Goal: Task Accomplishment & Management: Manage account settings

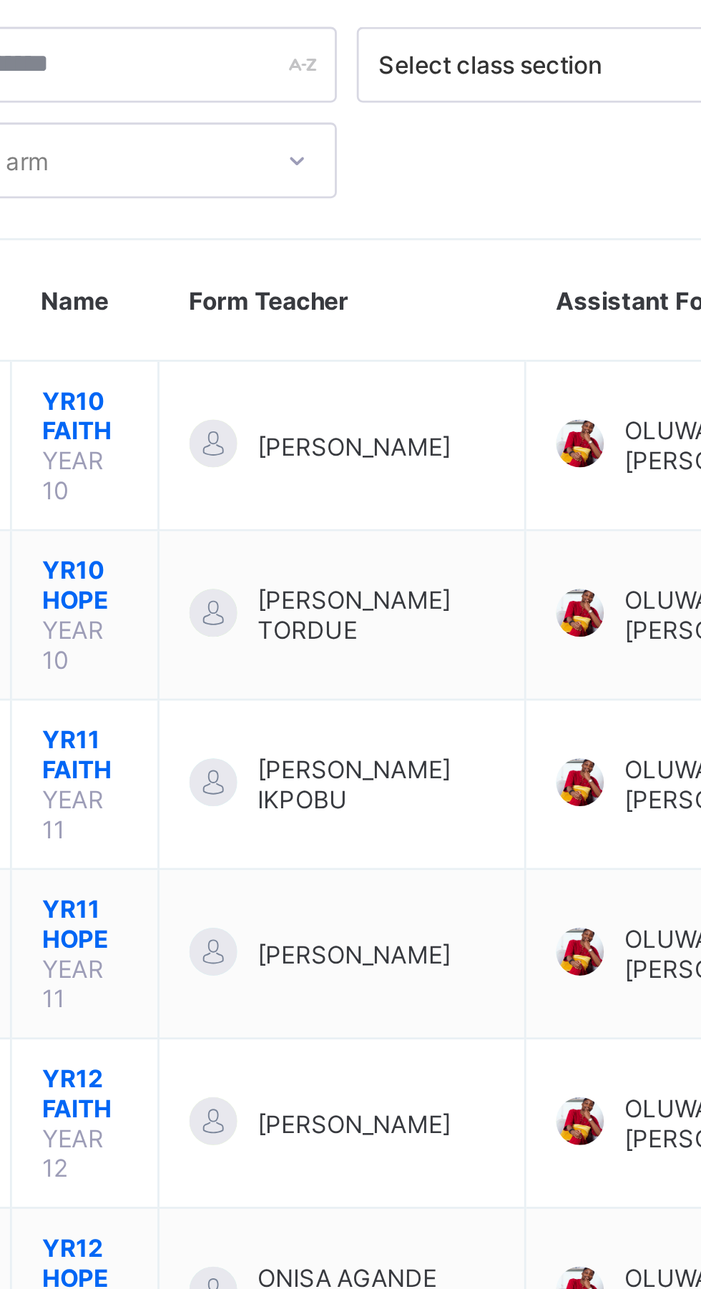
click at [380, 536] on span "ONISA AGANDE [PERSON_NAME]" at bounding box center [365, 546] width 85 height 21
click at [258, 526] on span "YR12 HOPE" at bounding box center [261, 536] width 31 height 21
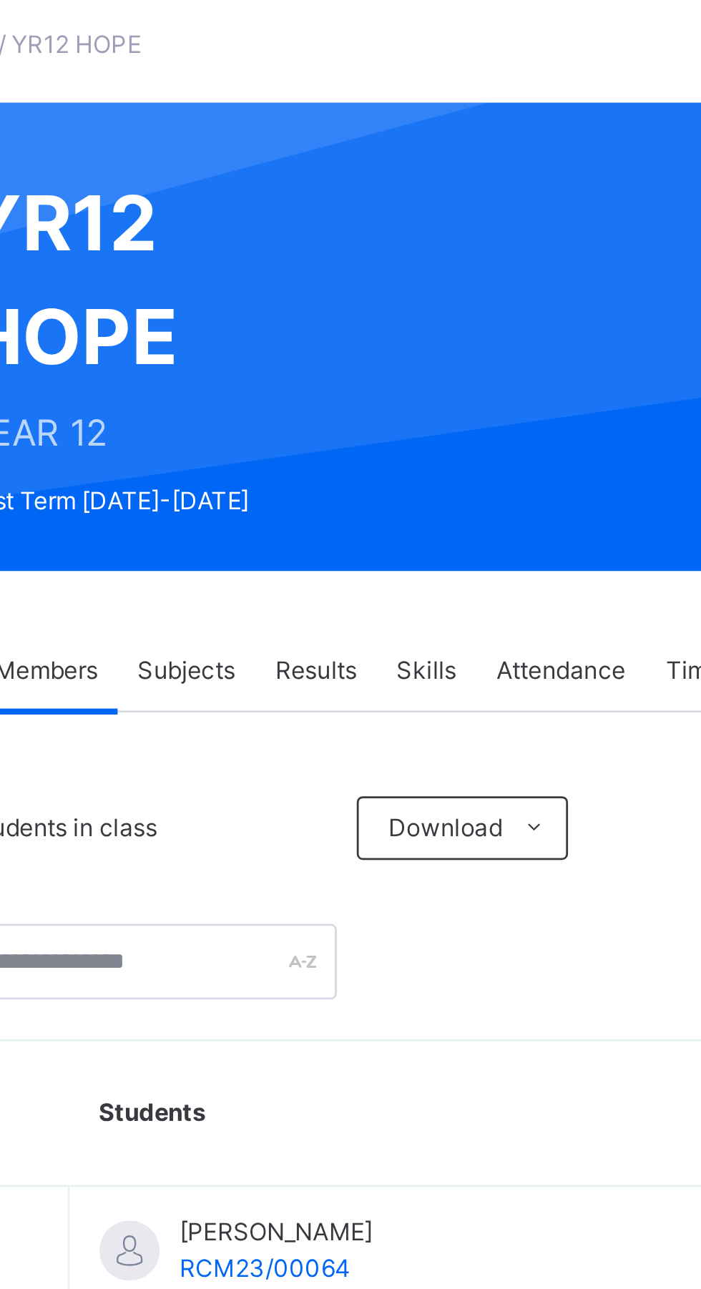
click at [436, 325] on span "Attendance" at bounding box center [432, 324] width 46 height 13
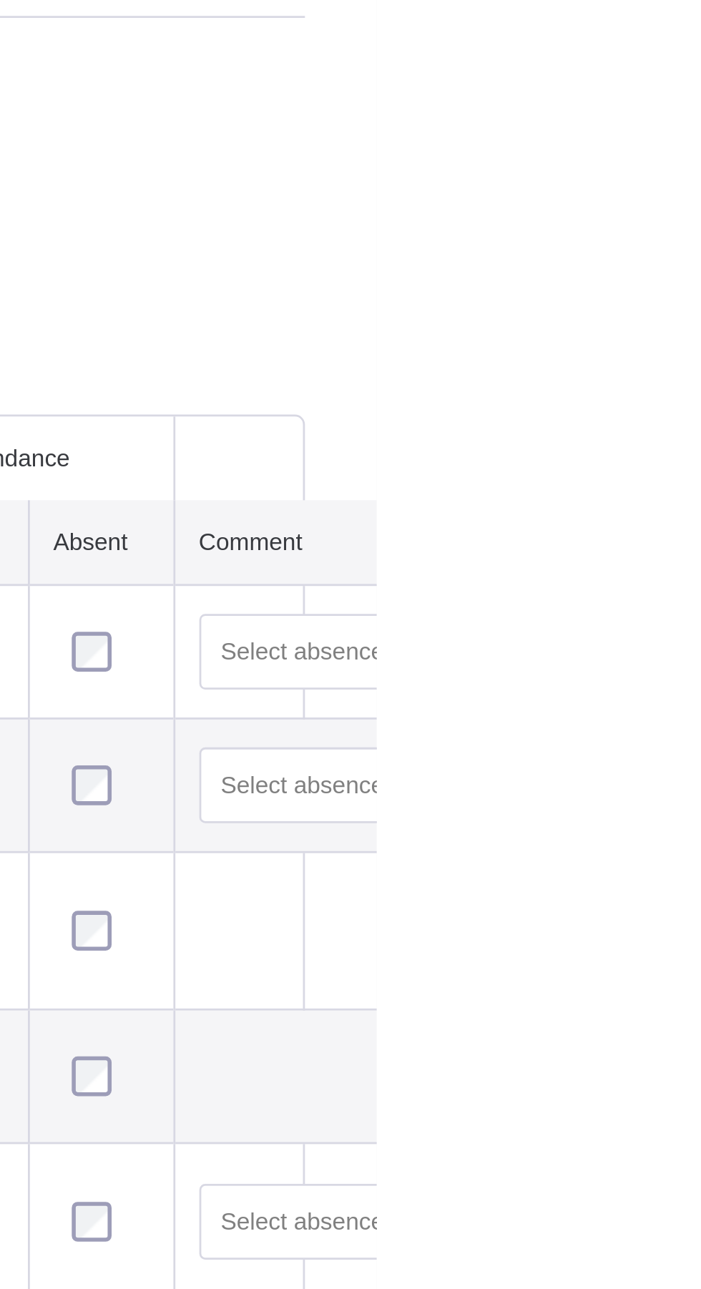
click at [700, 487] on html "Class Arm Details First Term / 2025-2026 ONISA AGANDE janetagande1511@gmail.com…" at bounding box center [350, 644] width 701 height 1289
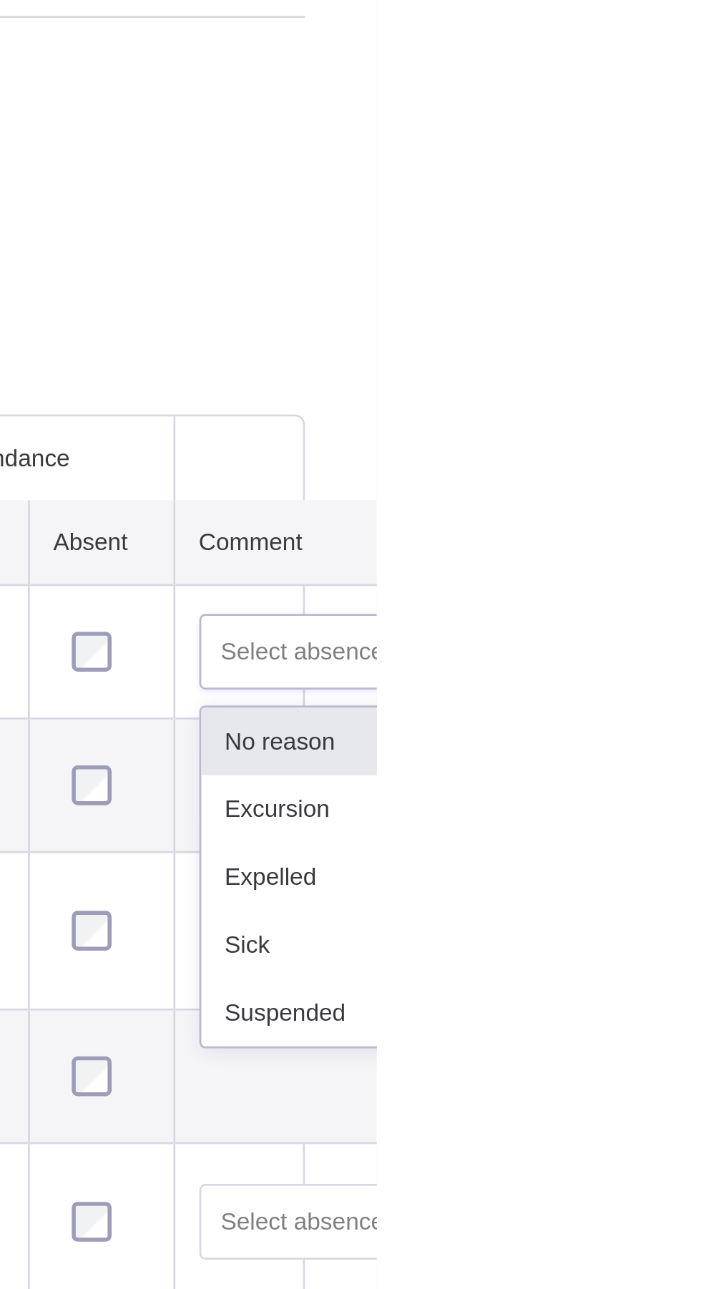
click at [700, 599] on div "No reason" at bounding box center [701, 598] width 127 height 24
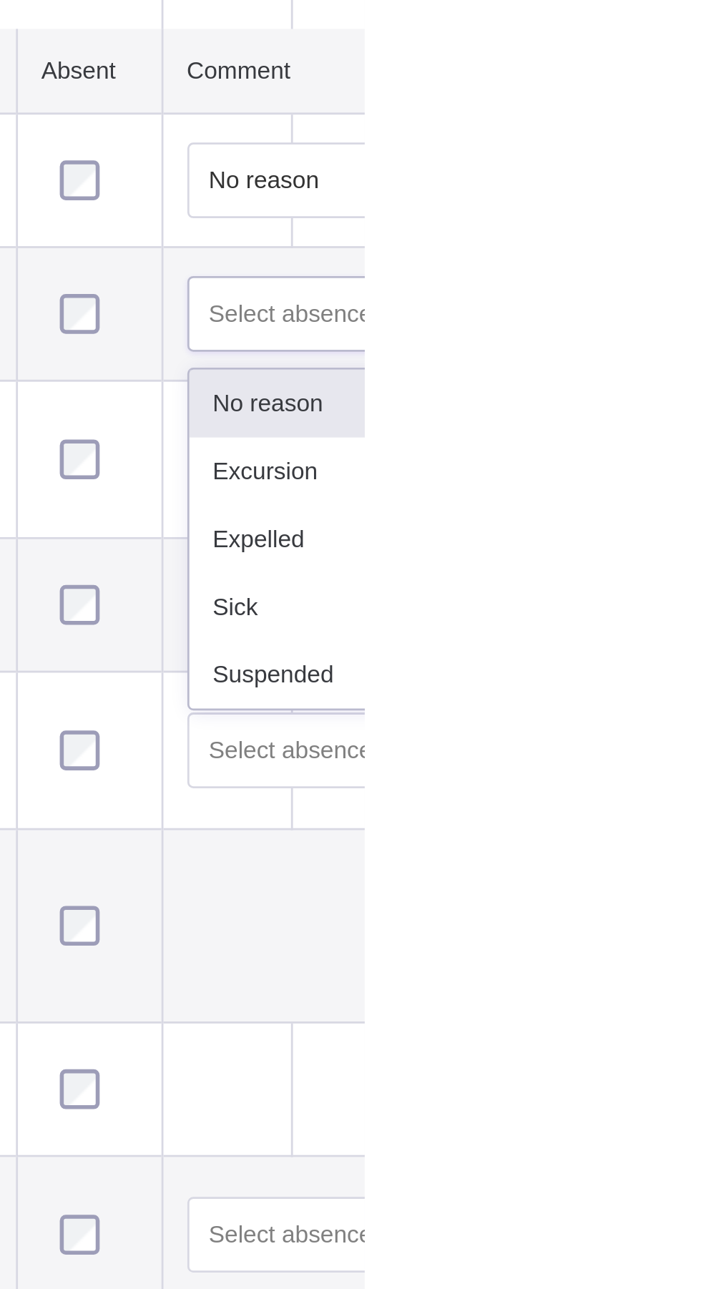
click at [700, 659] on div "No reason" at bounding box center [701, 646] width 127 height 24
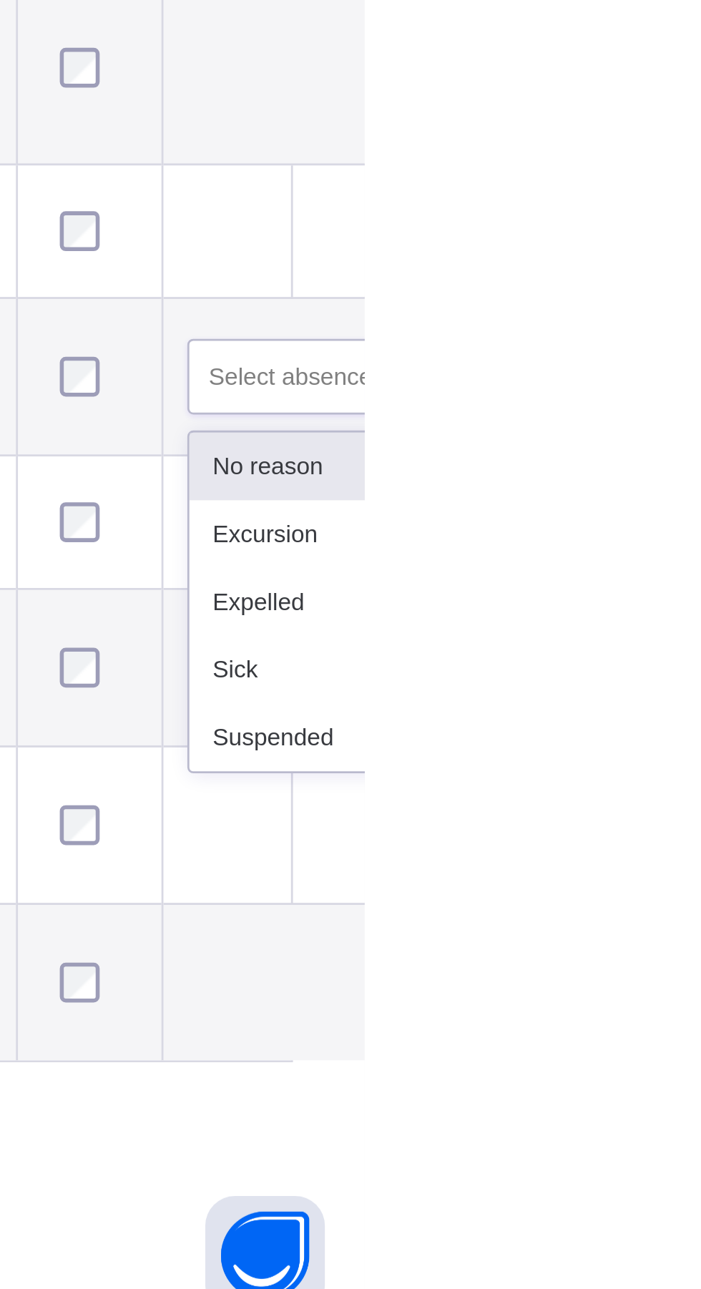
click at [700, 989] on div "No reason" at bounding box center [701, 977] width 127 height 24
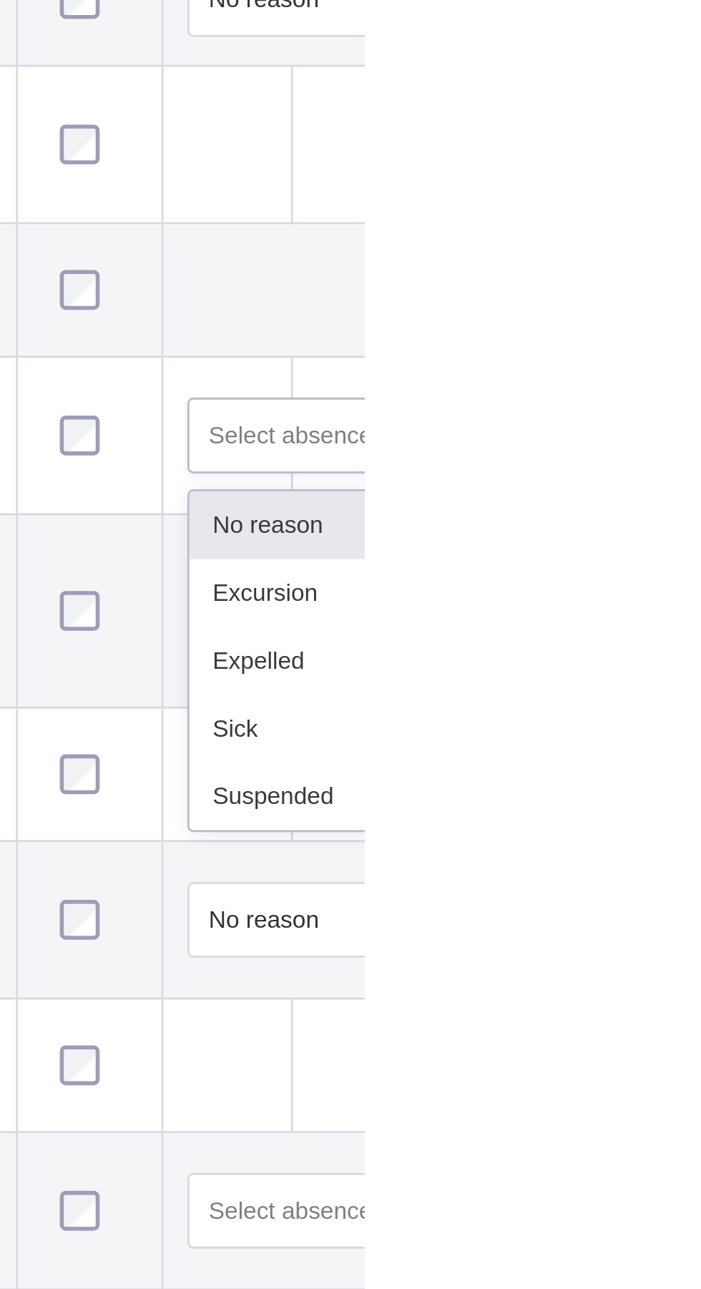
click at [700, 815] on div "No reason" at bounding box center [701, 803] width 127 height 24
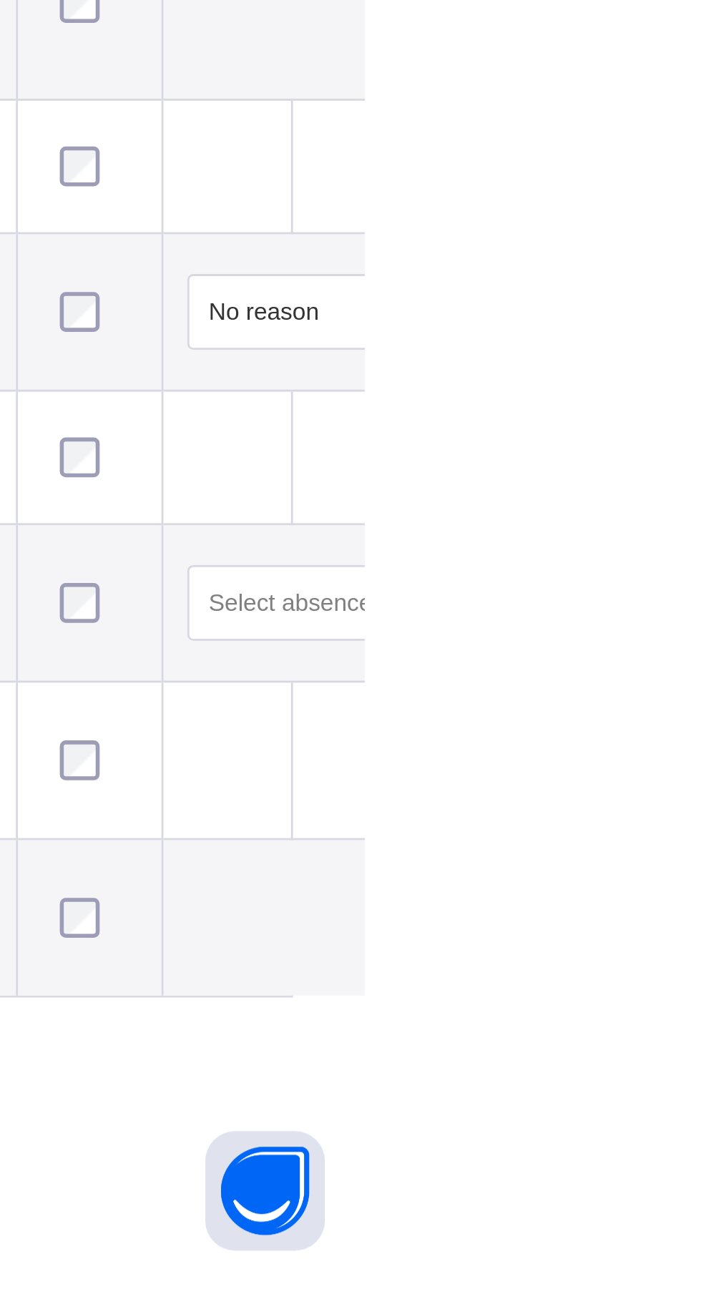
click at [700, 1134] on td at bounding box center [701, 1106] width 147 height 57
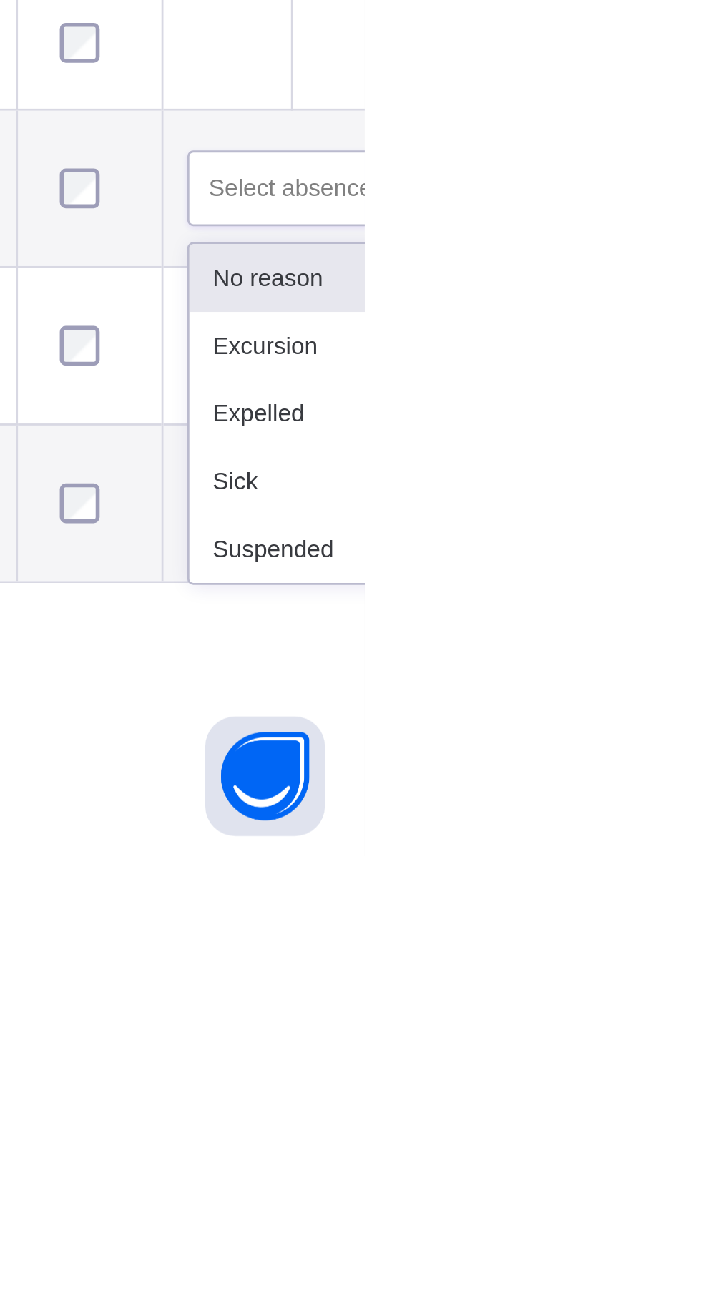
click at [689, 1094] on div "No reason" at bounding box center [701, 1081] width 127 height 24
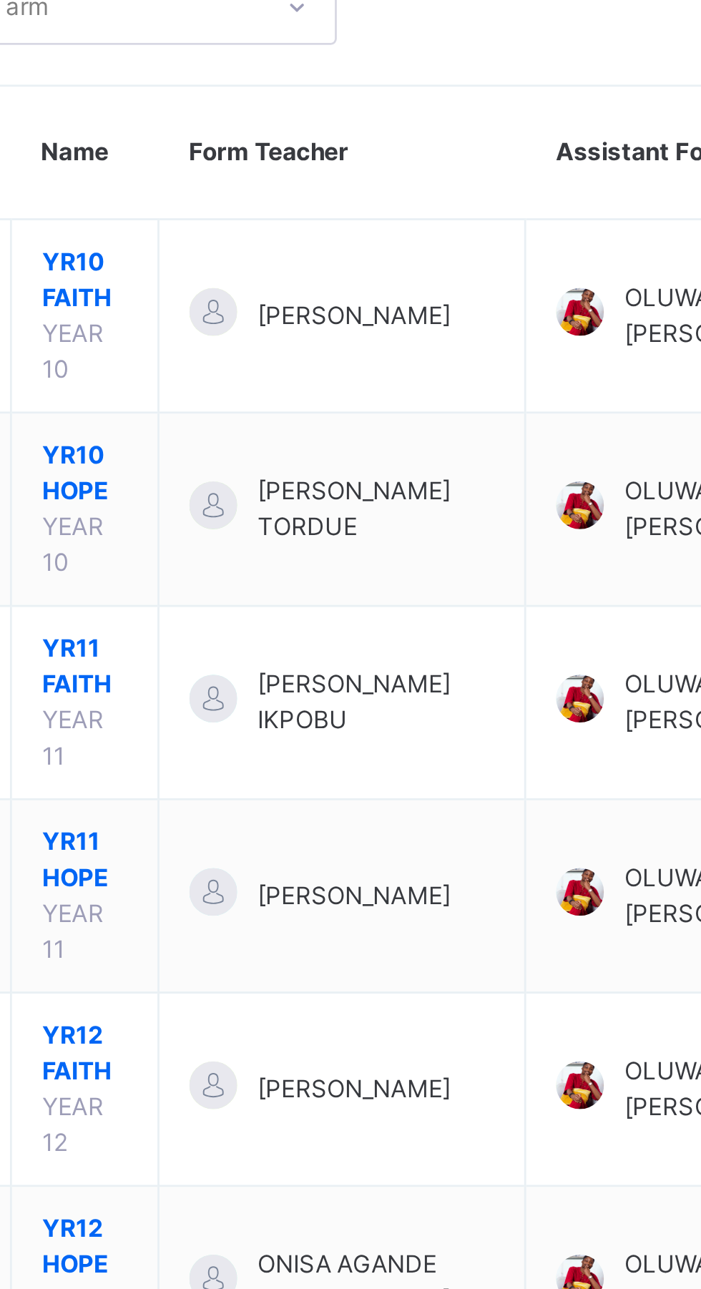
click at [259, 434] on span "YR11 HOPE" at bounding box center [261, 447] width 31 height 26
